Goal: Task Accomplishment & Management: Use online tool/utility

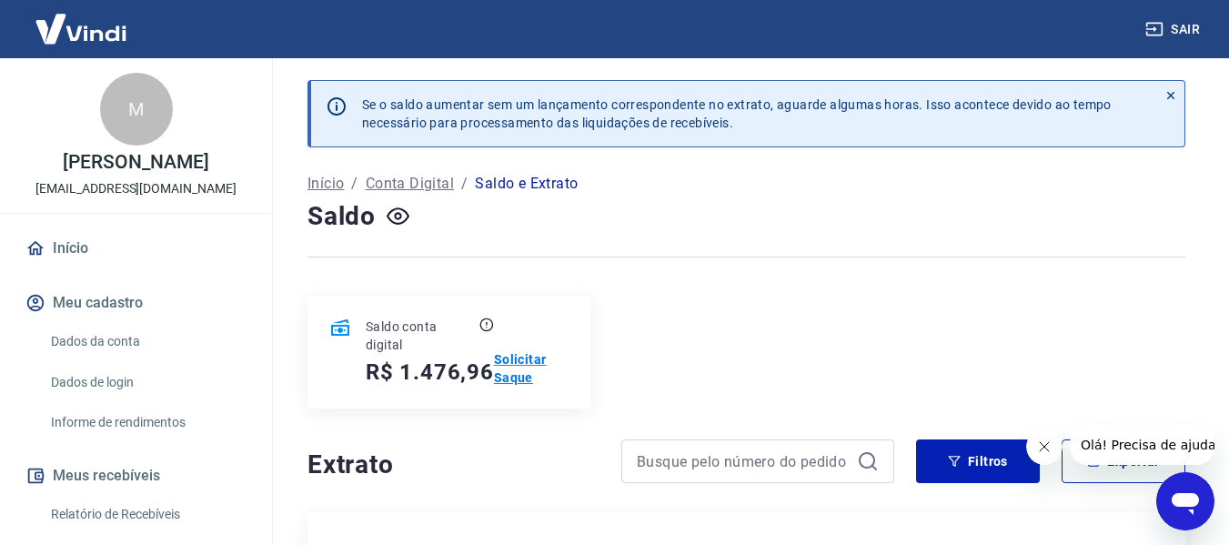
click at [512, 370] on p "Solicitar Saque" at bounding box center [531, 368] width 75 height 36
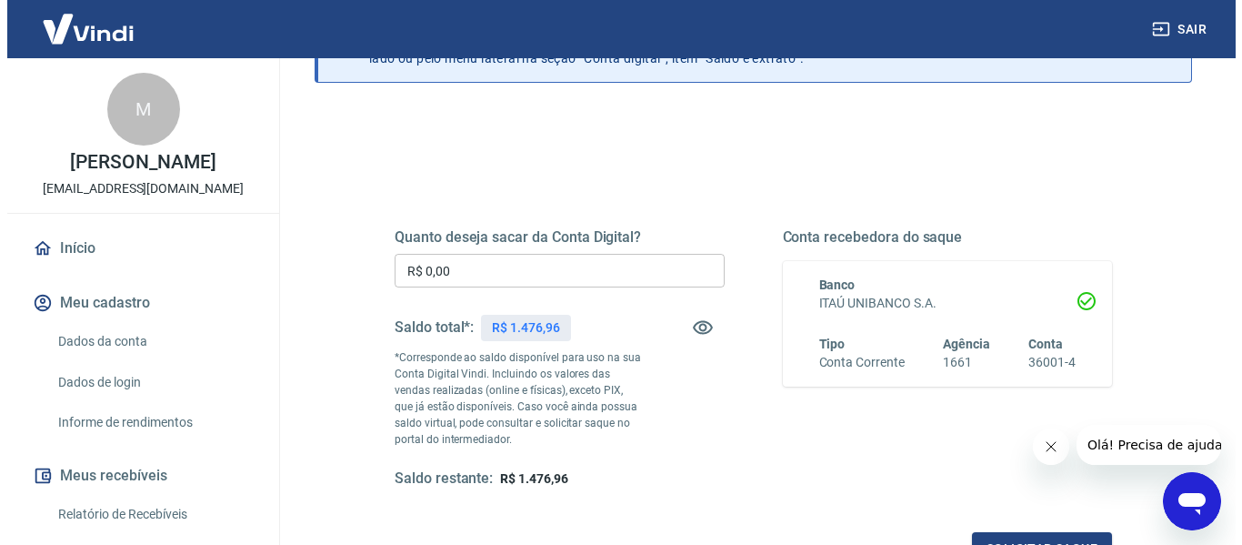
scroll to position [182, 0]
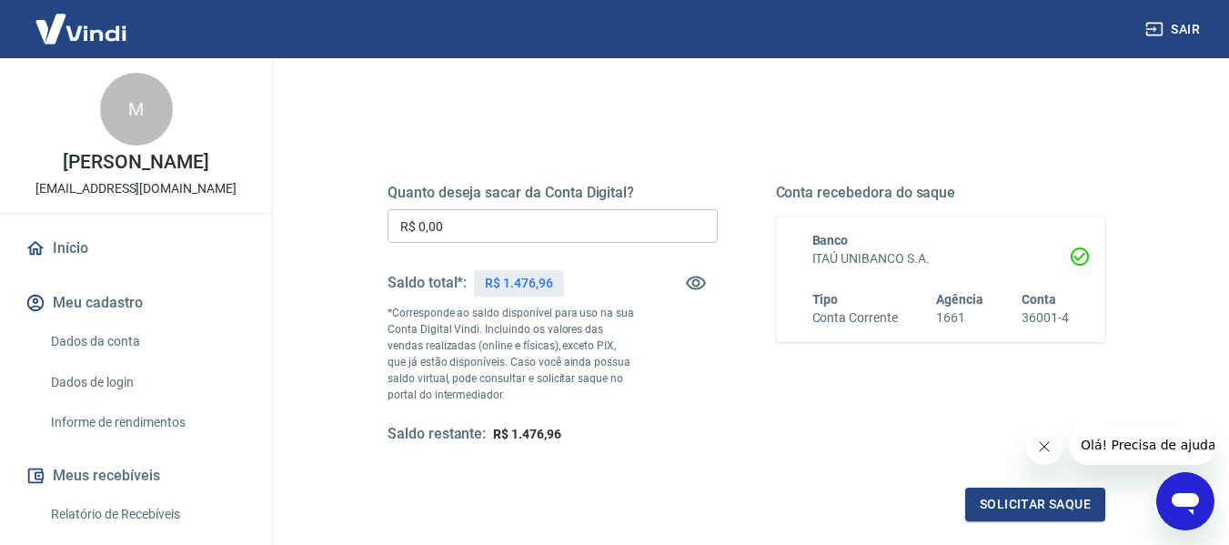
click at [480, 219] on input "R$ 0,00" at bounding box center [552, 226] width 330 height 34
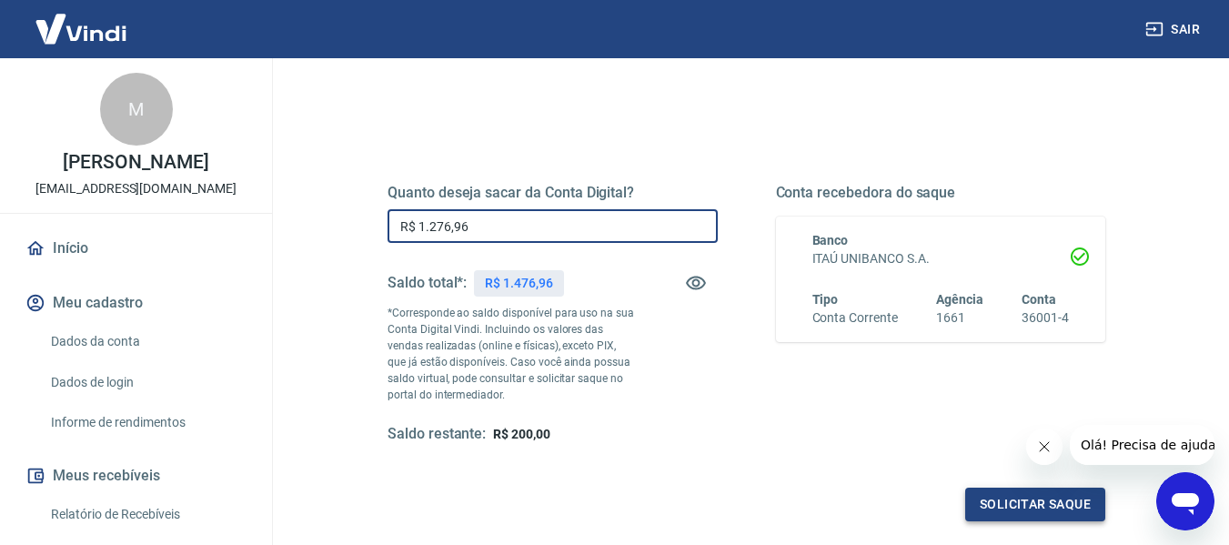
type input "R$ 1.276,96"
click at [1037, 506] on button "Solicitar saque" at bounding box center [1035, 504] width 140 height 34
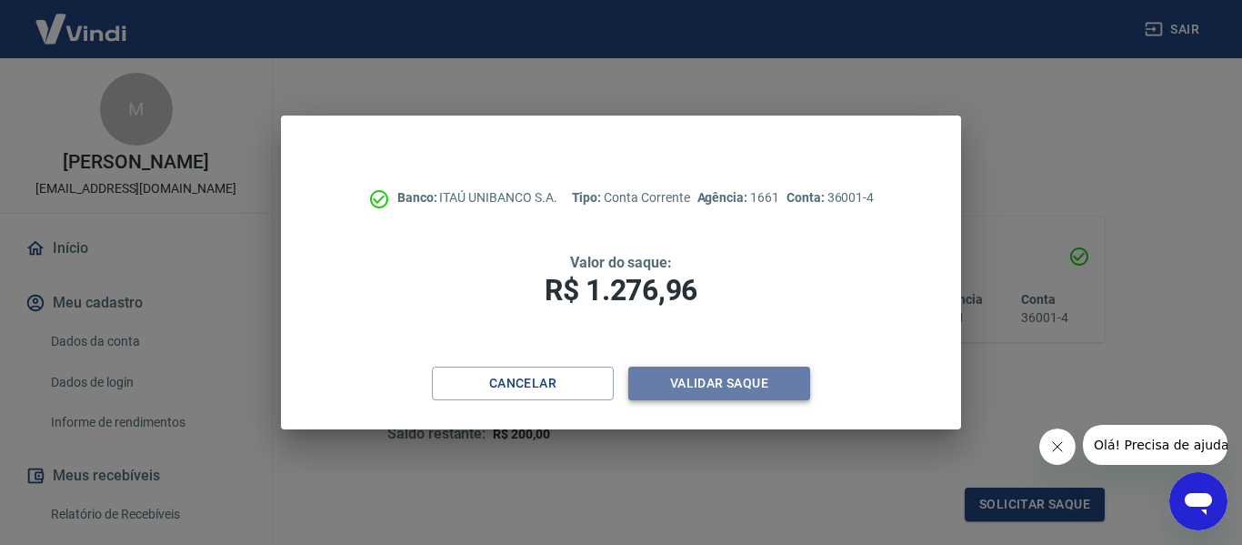
click at [735, 387] on button "Validar saque" at bounding box center [719, 384] width 182 height 34
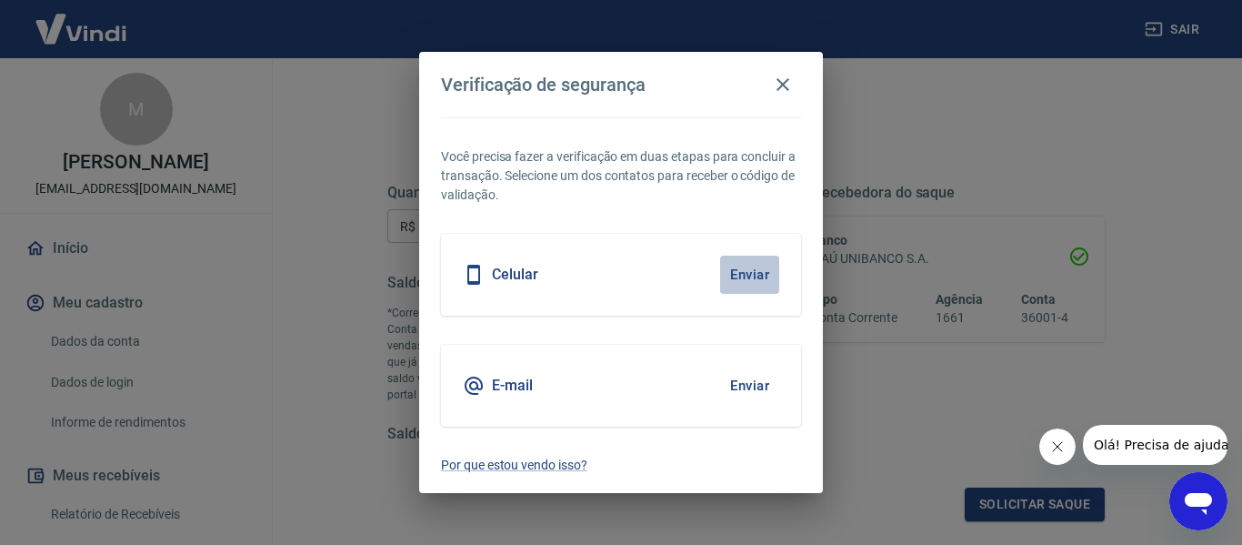
click at [751, 276] on button "Enviar" at bounding box center [749, 275] width 59 height 38
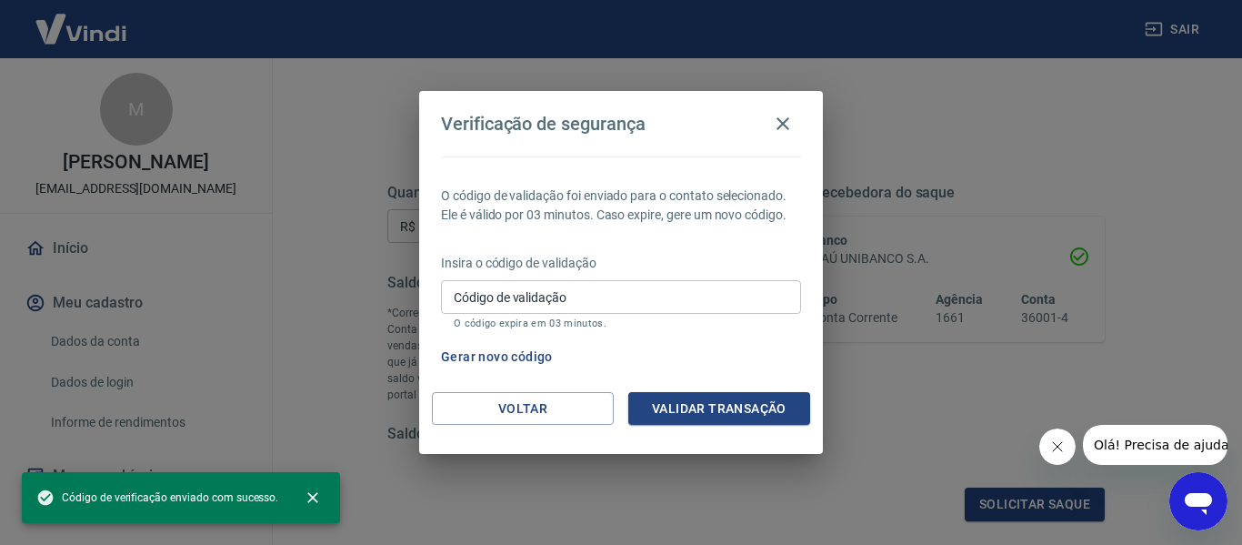
click at [689, 294] on input "Código de validação" at bounding box center [621, 297] width 360 height 34
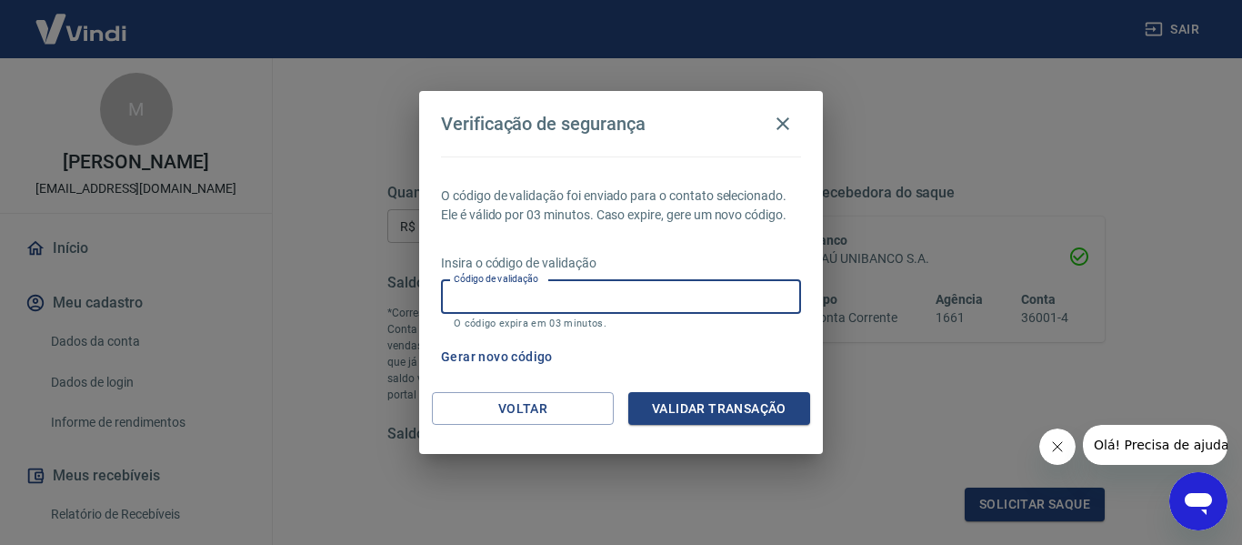
click at [987, 377] on div "Verificação de segurança O código de validação foi enviado para o contato selec…" at bounding box center [621, 272] width 1242 height 545
click at [623, 285] on input "Código de validação" at bounding box center [621, 297] width 360 height 34
type input "403629"
click at [728, 404] on button "Validar transação" at bounding box center [719, 409] width 182 height 34
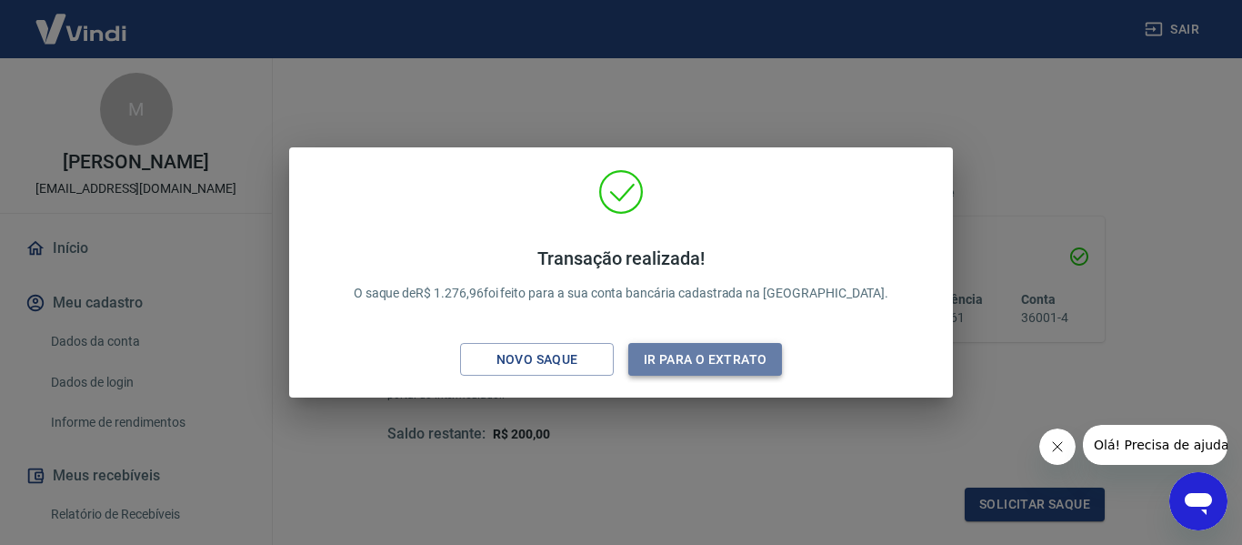
click at [728, 363] on button "Ir para o extrato" at bounding box center [705, 360] width 154 height 34
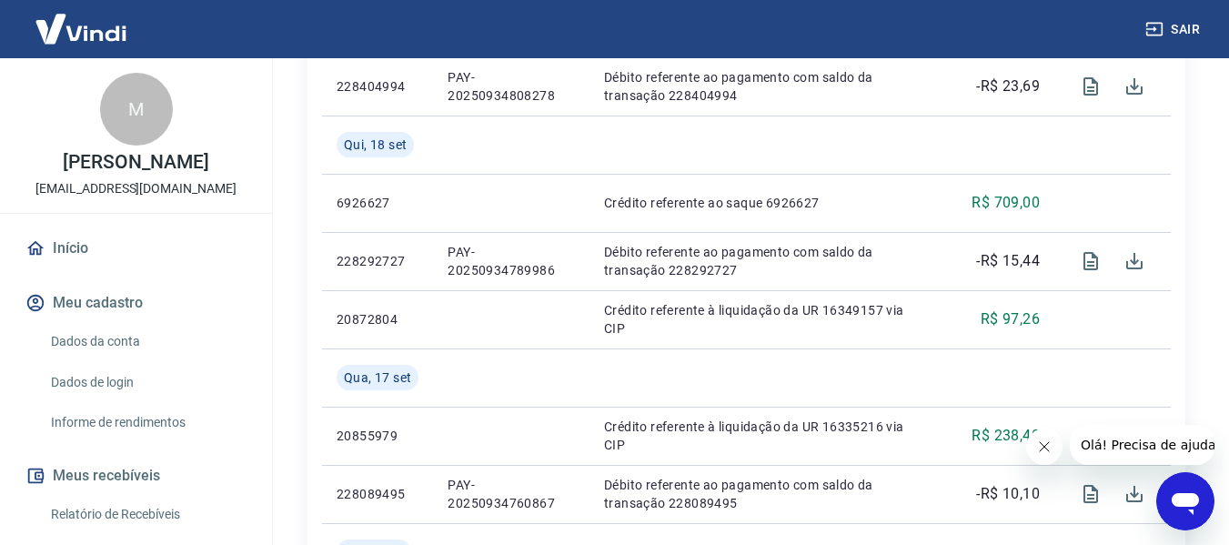
scroll to position [909, 0]
